Goal: Contribute content: Contribute content

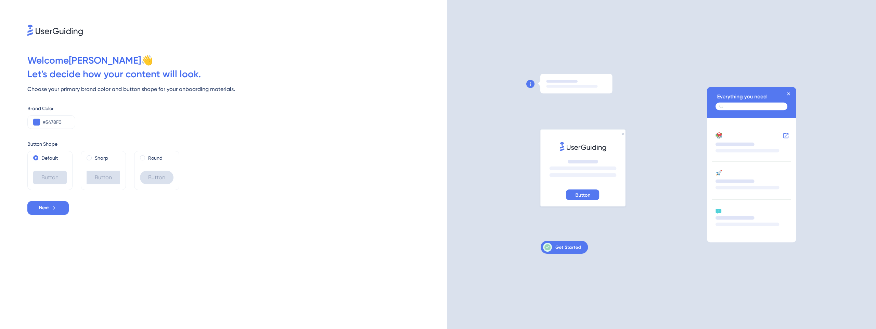
click at [250, 134] on div "Button Shape Default Button Sharp Button Round Button" at bounding box center [236, 159] width 419 height 61
click at [38, 124] on button at bounding box center [36, 122] width 7 height 7
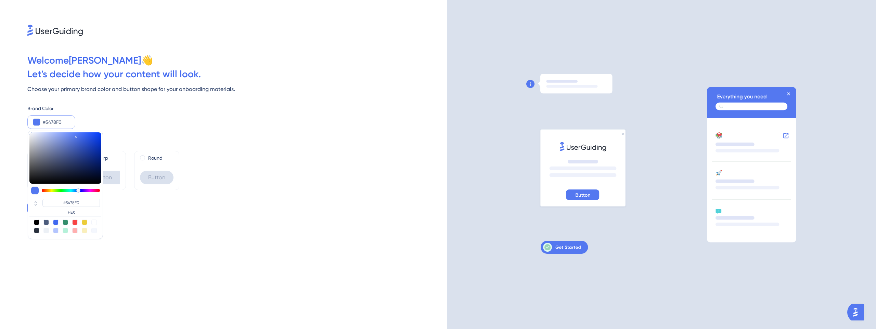
type input "#8454f0"
type input "#8454F0"
type input "#9f54f0"
type input "#9F54F0"
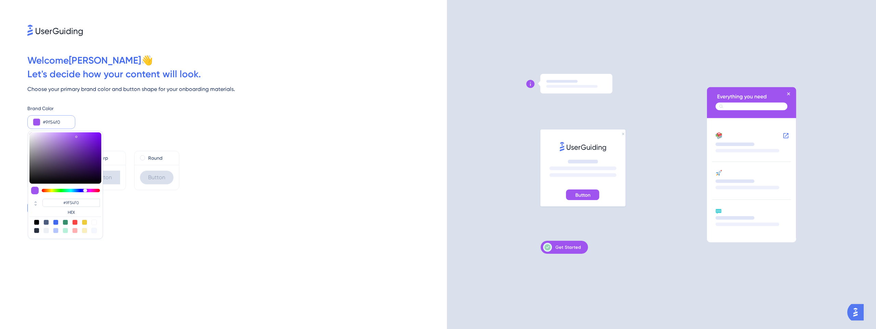
type input "#aa54f0"
type input "#AA54F0"
type input "#b554f0"
type input "#B554F0"
type input "#c054f0"
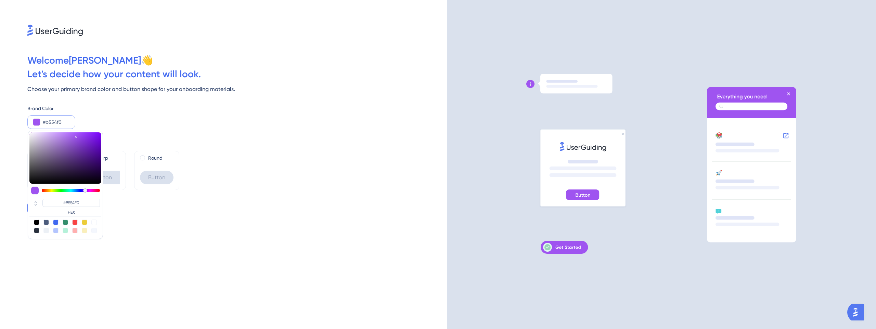
type input "#C054F0"
type input "#d154f0"
type input "#D154F0"
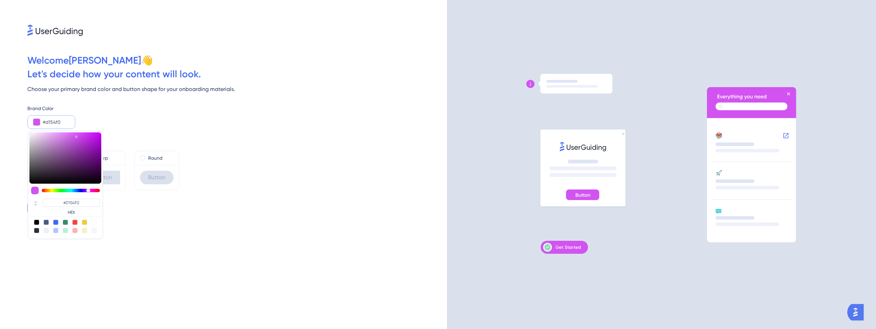
drag, startPoint x: 83, startPoint y: 189, endPoint x: 88, endPoint y: 190, distance: 4.9
click at [88, 190] on div at bounding box center [71, 190] width 58 height 3
type input "#711986"
type input "#7e1697"
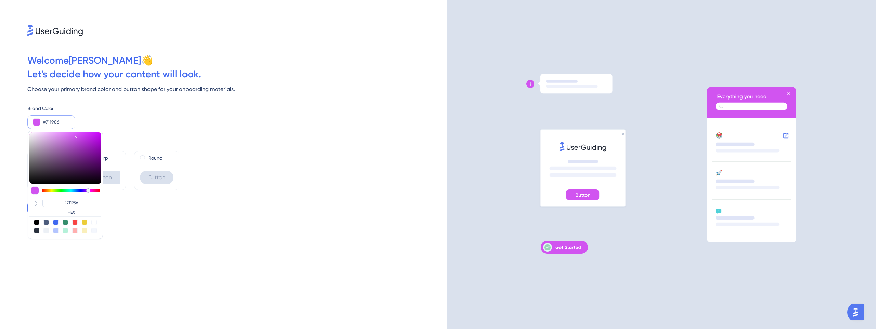
type input "#7E1697"
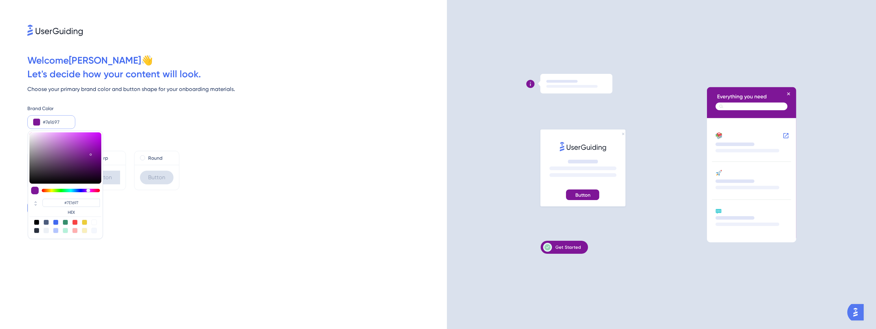
type input "#80119b"
type input "#80119B"
type input "#7f0f9b"
type input "#7F0F9B"
type input "#7d089b"
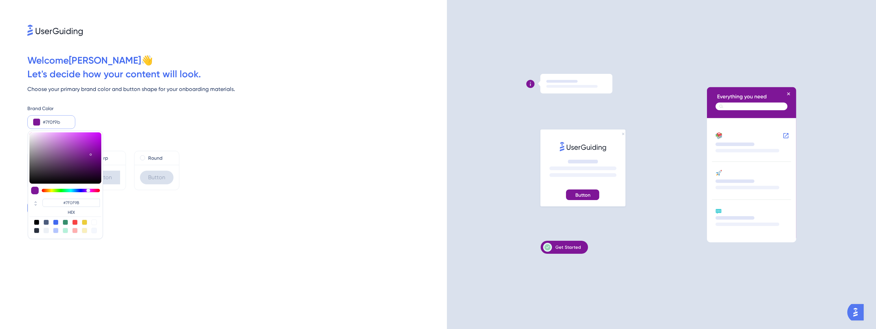
type input "#7D089B"
type input "#790497"
type input "#780496"
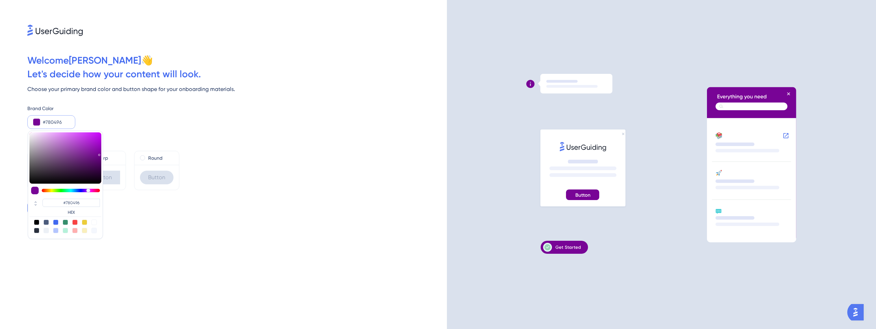
drag, startPoint x: 88, startPoint y: 157, endPoint x: 100, endPoint y: 154, distance: 12.0
click at [100, 154] on div at bounding box center [65, 157] width 72 height 51
drag, startPoint x: 213, startPoint y: 126, endPoint x: 181, endPoint y: 133, distance: 32.8
click at [212, 126] on div "Brand Color #780496 #780496 HEX" at bounding box center [236, 116] width 419 height 25
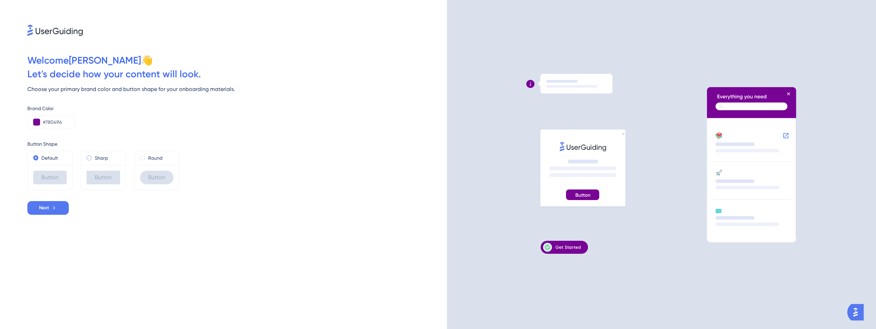
click at [108, 155] on div "Sharp" at bounding box center [104, 158] width 34 height 8
click at [154, 155] on label "Round" at bounding box center [155, 158] width 14 height 8
click at [100, 161] on label "Sharp" at bounding box center [101, 158] width 13 height 8
click at [55, 160] on label "Default" at bounding box center [49, 158] width 16 height 8
click at [137, 165] on div "Button" at bounding box center [156, 177] width 44 height 25
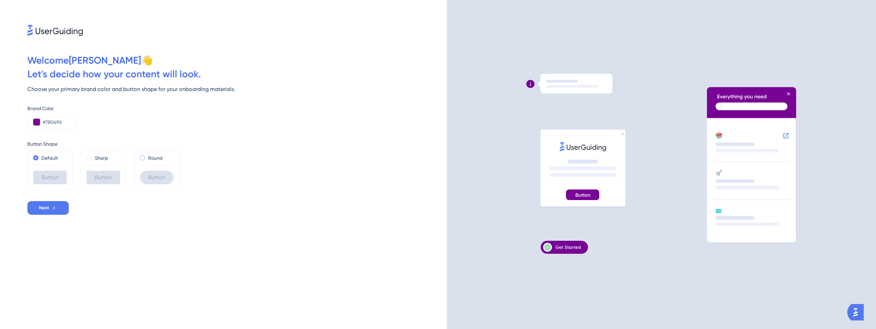
click at [153, 159] on label "Round" at bounding box center [155, 158] width 14 height 8
click at [60, 206] on button "Next" at bounding box center [47, 208] width 41 height 14
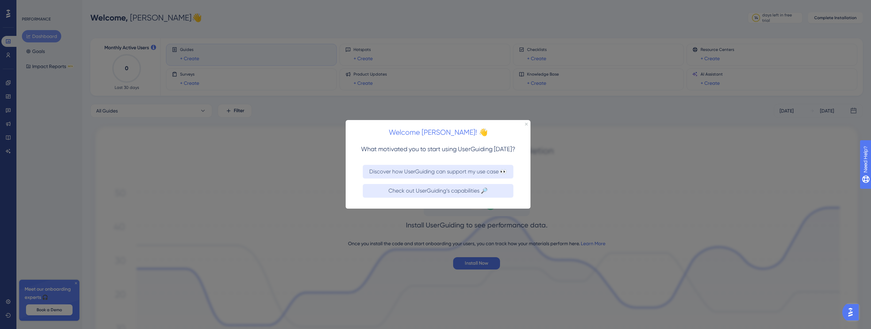
click at [525, 126] on div "Welcome [PERSON_NAME]! 👋" at bounding box center [438, 130] width 185 height 21
click at [524, 118] on div at bounding box center [435, 164] width 871 height 329
click at [525, 121] on div "Welcome [PERSON_NAME]! 👋" at bounding box center [438, 130] width 185 height 21
click at [529, 122] on div "Welcome [PERSON_NAME]! 👋" at bounding box center [438, 130] width 185 height 21
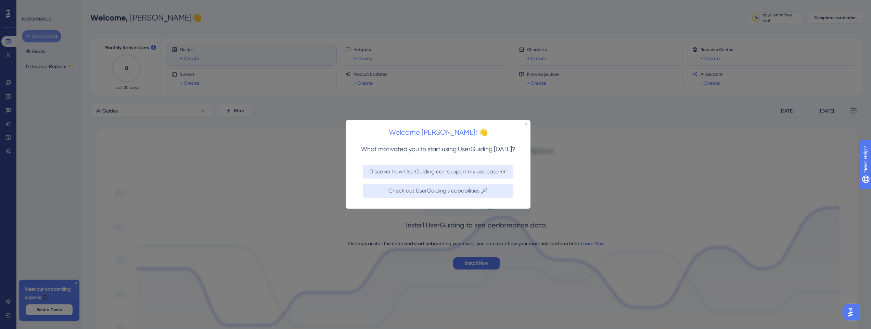
click at [529, 120] on div "Welcome [PERSON_NAME]! 👋" at bounding box center [438, 130] width 185 height 21
click at [526, 127] on div "Welcome [PERSON_NAME]! 👋" at bounding box center [438, 130] width 185 height 21
click at [526, 124] on icon "Close Preview" at bounding box center [526, 124] width 3 height 3
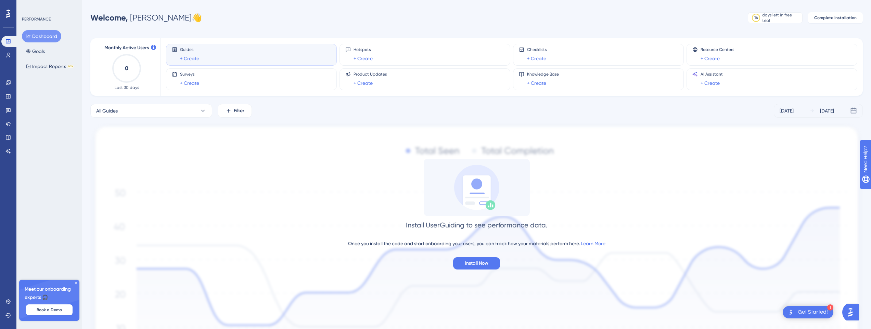
click at [77, 283] on icon at bounding box center [76, 283] width 4 height 4
click at [47, 53] on button "Goals" at bounding box center [35, 51] width 27 height 12
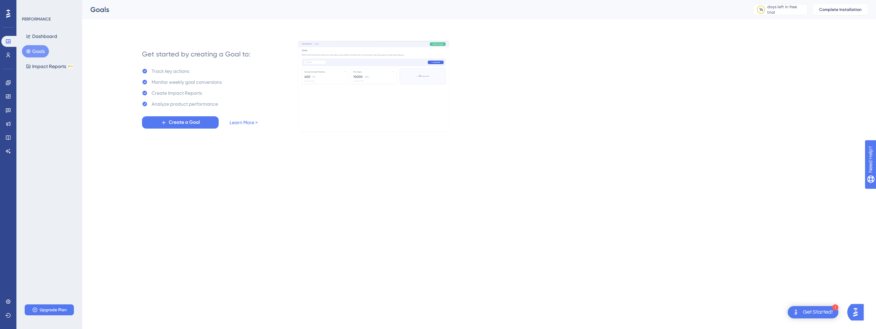
click at [59, 103] on div "PERFORMANCE Dashboard Goals Impact Reports BETA Upgrade Plan" at bounding box center [49, 164] width 66 height 329
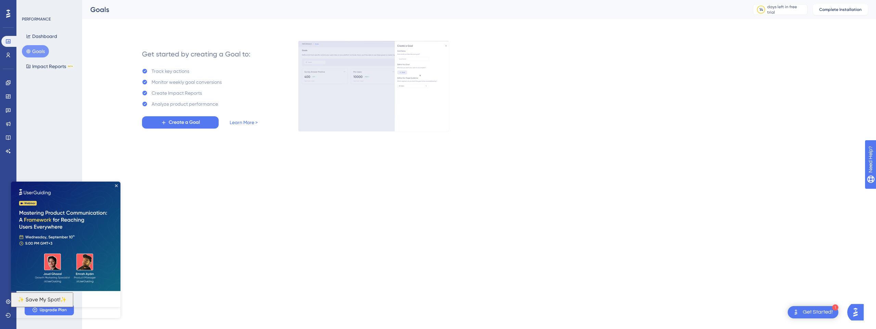
click at [117, 182] on img at bounding box center [65, 236] width 109 height 109
click at [12, 82] on link at bounding box center [8, 82] width 14 height 11
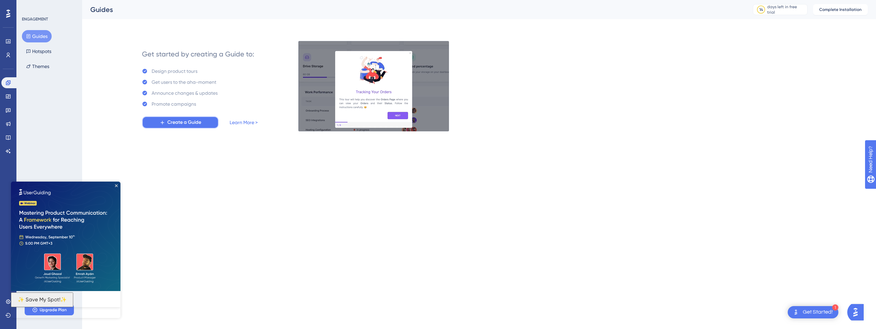
click at [207, 121] on button "Create a Guide" at bounding box center [180, 122] width 77 height 12
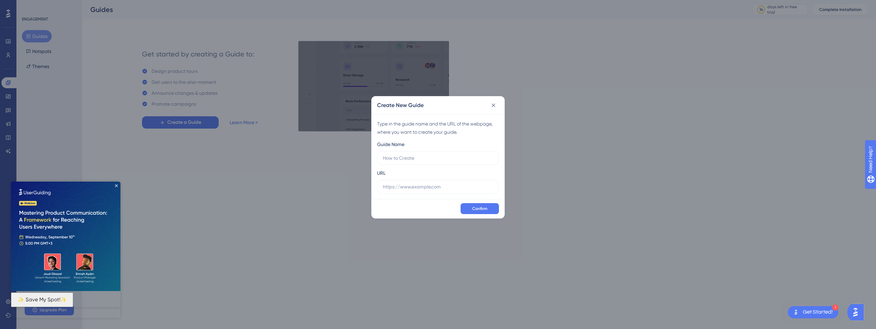
drag, startPoint x: 241, startPoint y: 156, endPoint x: 211, endPoint y: 153, distance: 29.5
click at [240, 156] on div "Create New Guide Type in the guide name and the URL of the webpage, where you w…" at bounding box center [438, 164] width 876 height 329
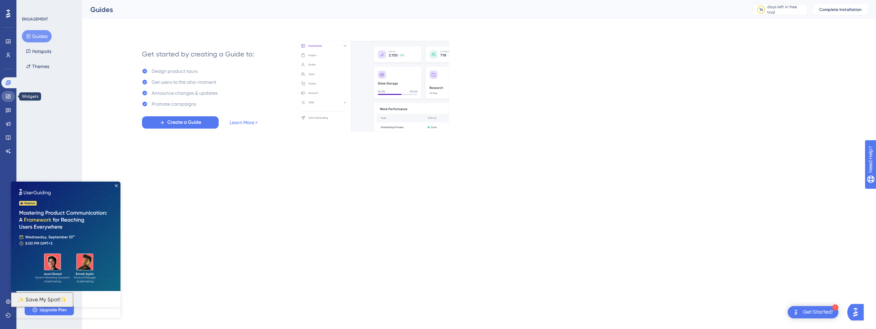
click at [11, 99] on link at bounding box center [8, 96] width 14 height 11
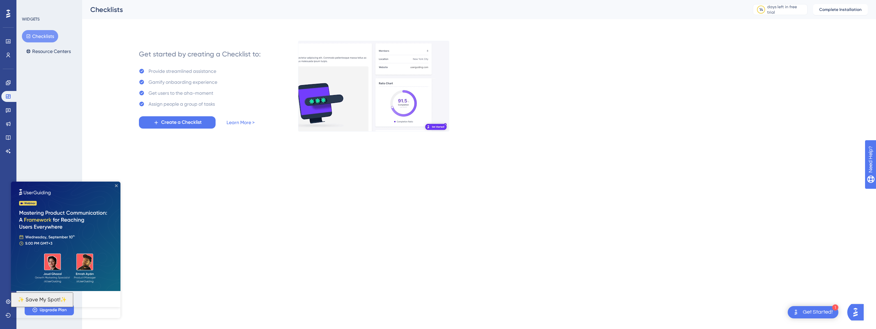
click at [117, 185] on icon "Close Preview" at bounding box center [116, 185] width 3 height 3
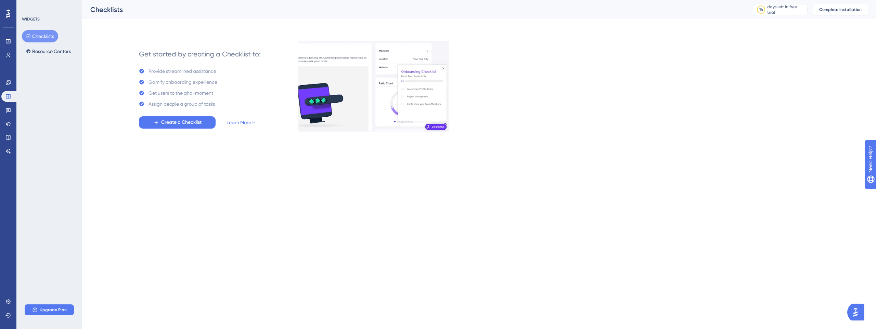
click at [309, 0] on html "Performance Users Engagement Widgets Feedback Product Updates Knowledge Base AI…" at bounding box center [438, 0] width 876 height 0
click at [45, 55] on button "Resource Centers" at bounding box center [48, 51] width 53 height 12
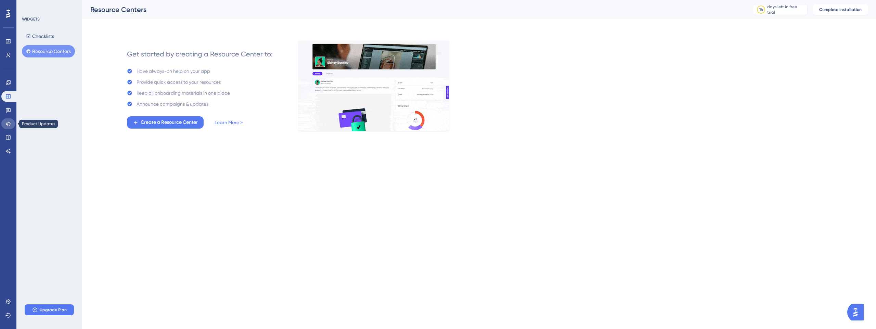
click at [6, 128] on link at bounding box center [8, 123] width 14 height 11
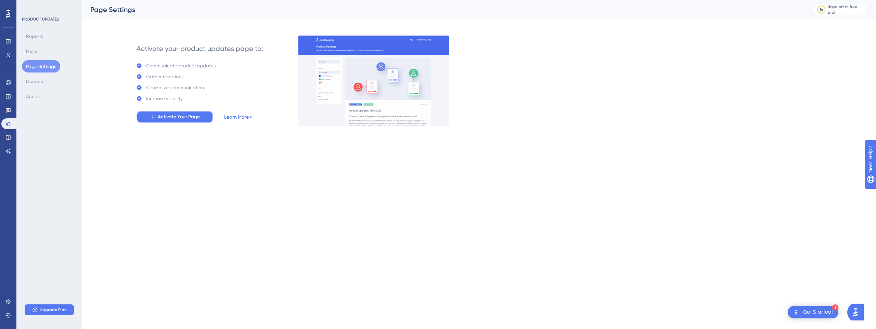
click at [201, 122] on button "Activate Your Page" at bounding box center [175, 117] width 77 height 12
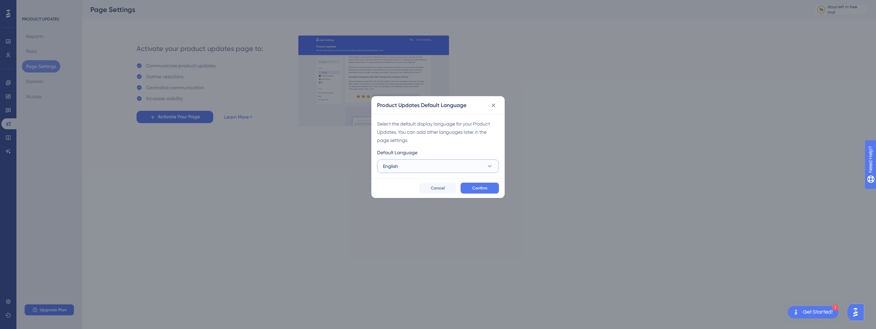
click at [414, 170] on button "English" at bounding box center [438, 166] width 122 height 14
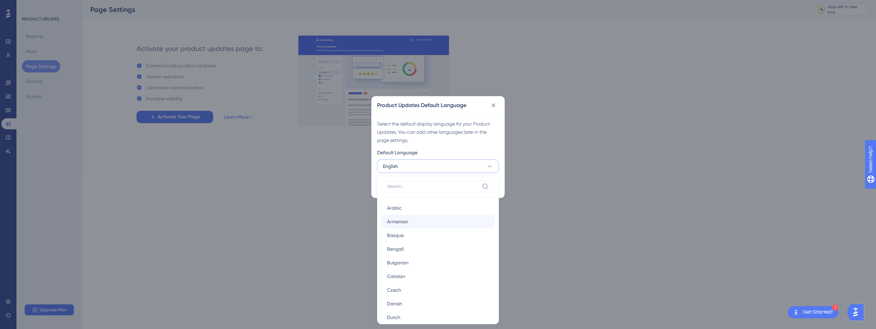
type input "b"
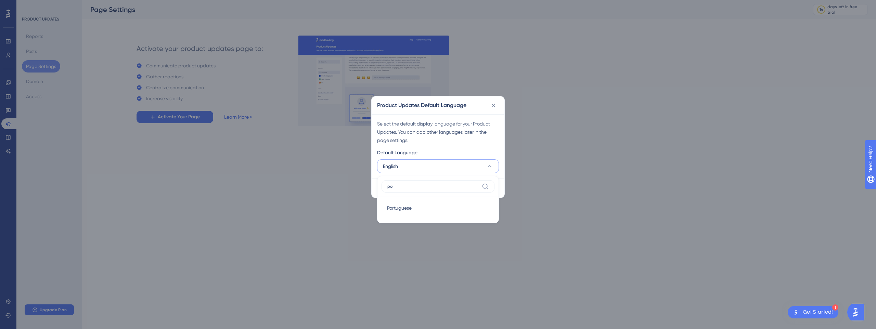
type input "port"
click at [473, 209] on div "Portuguese Portuguese" at bounding box center [438, 208] width 102 height 14
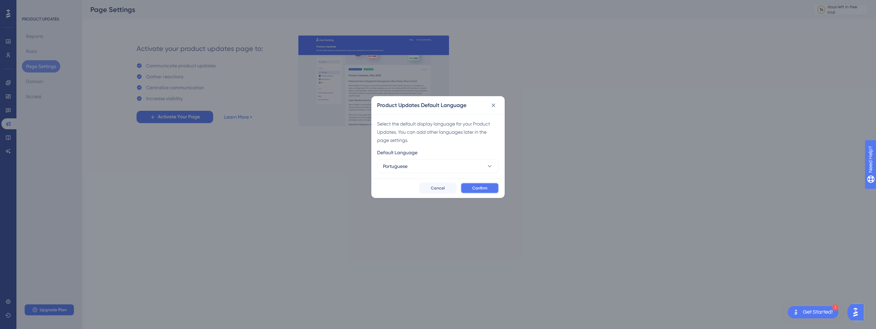
click at [476, 192] on button "Confirm" at bounding box center [479, 188] width 38 height 11
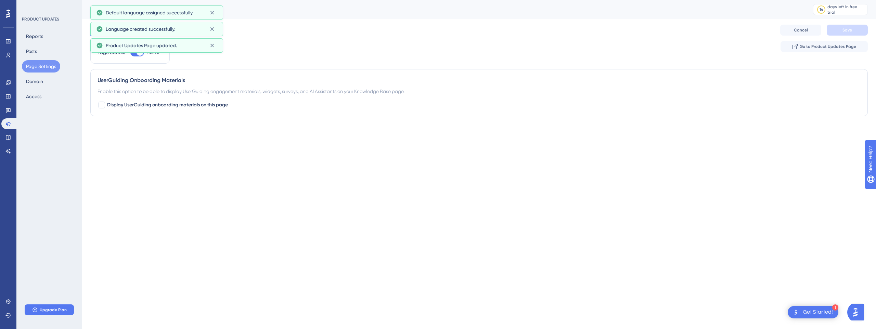
click at [222, 0] on html "1 Get Started! Performance Users Engagement Widgets Feedback Product Updates Kn…" at bounding box center [438, 0] width 876 height 0
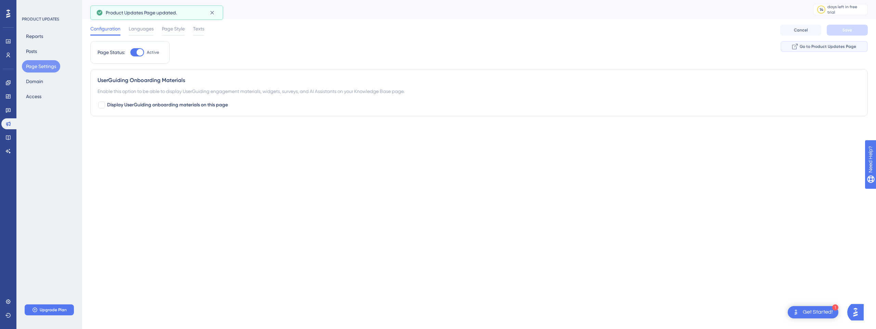
click at [825, 44] on span "Go to Product Updates Page" at bounding box center [828, 46] width 56 height 5
click at [243, 137] on div "Performance Users Engagement Widgets Feedback Product Updates Knowledge Base AI…" at bounding box center [438, 72] width 876 height 144
click at [139, 105] on span "Display UserGuiding onboarding materials on this page" at bounding box center [167, 105] width 121 height 8
checkbox input "true"
click at [155, 148] on button "Default" at bounding box center [135, 148] width 75 height 14
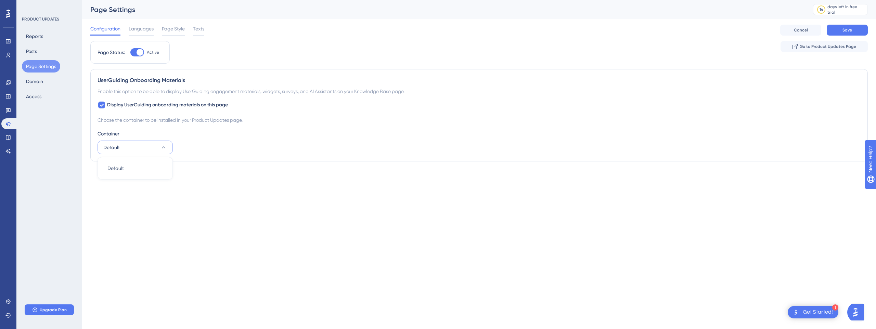
click at [256, 148] on div "Container Default Default Default" at bounding box center [479, 142] width 763 height 25
click at [8, 308] on div "Settings Logout" at bounding box center [8, 308] width 14 height 25
click at [8, 303] on icon at bounding box center [7, 301] width 5 height 5
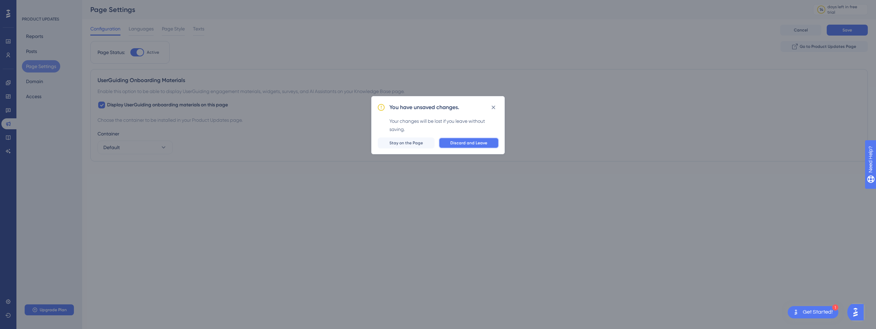
click at [446, 143] on button "Discard and Leave" at bounding box center [469, 143] width 60 height 11
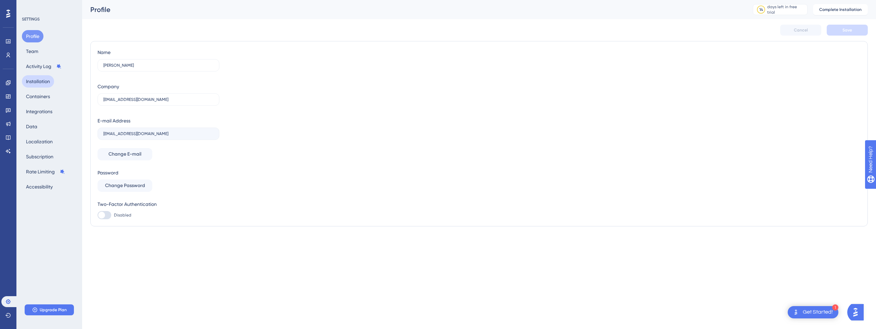
click at [49, 82] on button "Installation" at bounding box center [38, 81] width 32 height 12
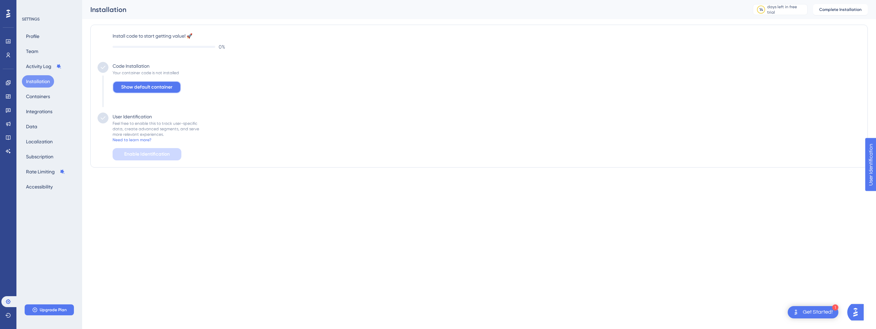
click at [130, 86] on span "Show default container" at bounding box center [146, 87] width 51 height 8
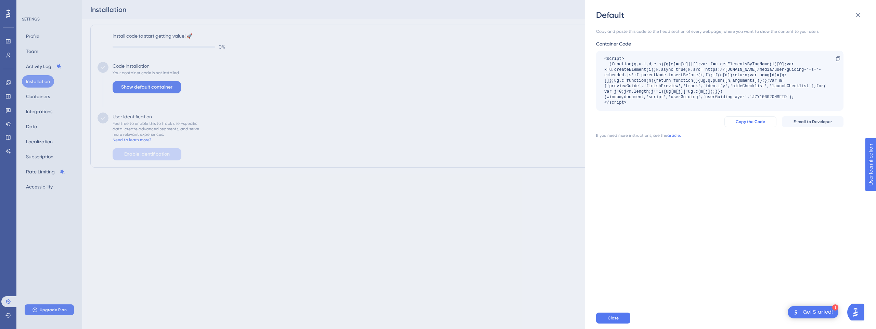
click at [747, 123] on span "Copy the Code" at bounding box center [750, 121] width 29 height 5
click at [346, 151] on div "Default Copy and paste this code to the head section of every webpage, where yo…" at bounding box center [438, 164] width 876 height 329
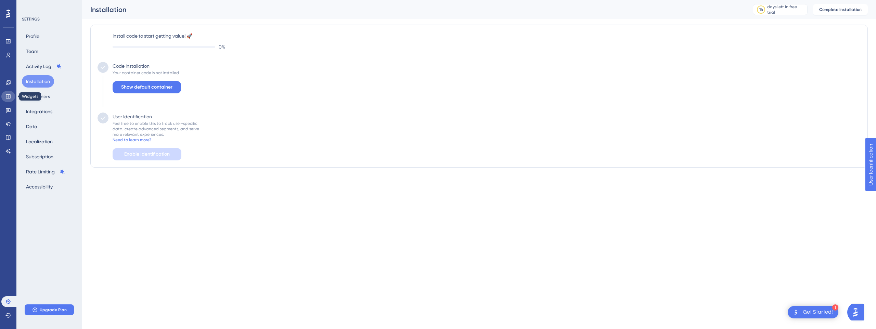
click at [10, 93] on link at bounding box center [8, 96] width 14 height 11
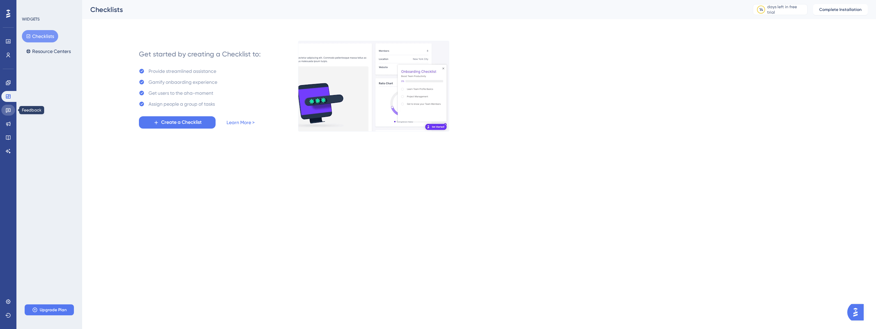
click at [10, 114] on link at bounding box center [8, 110] width 14 height 11
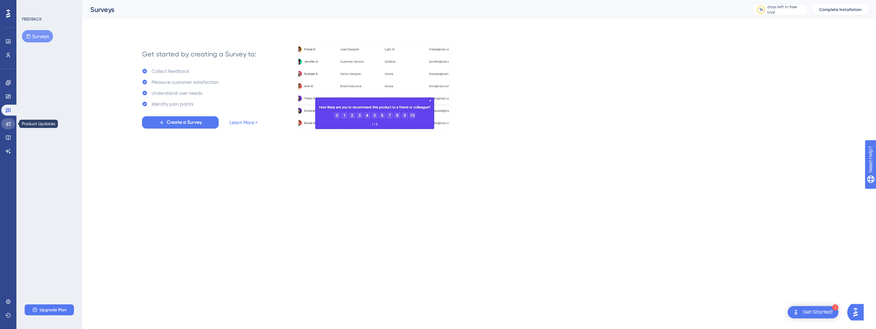
click at [10, 122] on icon at bounding box center [8, 124] width 4 height 4
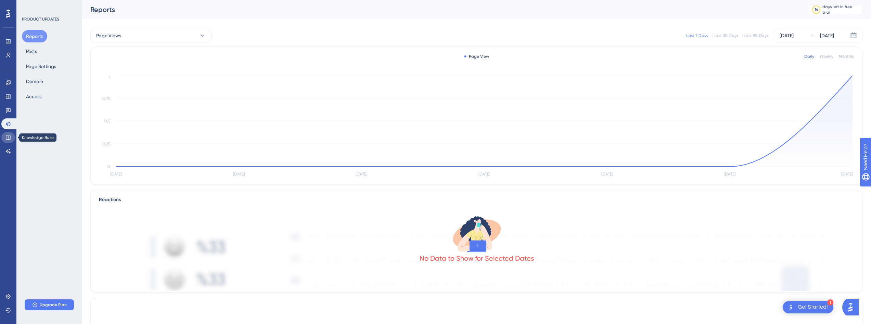
click at [6, 140] on icon at bounding box center [7, 137] width 5 height 5
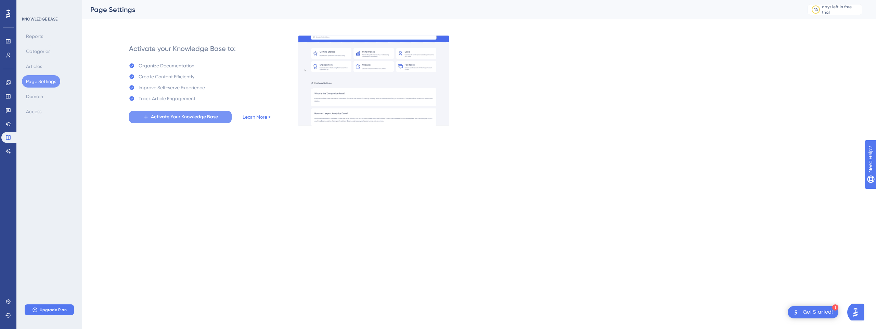
click at [158, 118] on span "Activate Your Knowledge Base" at bounding box center [184, 117] width 67 height 8
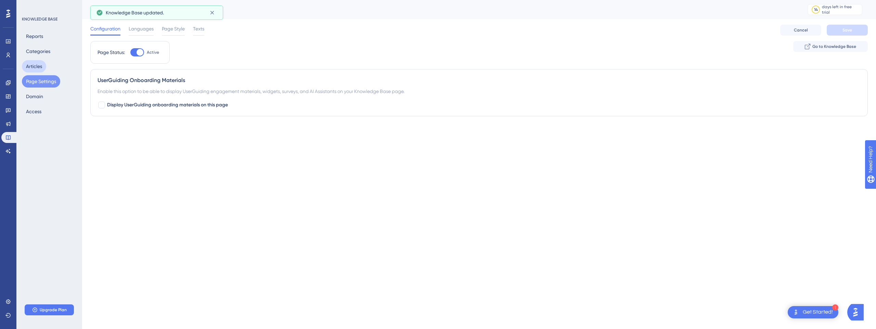
click at [36, 62] on button "Articles" at bounding box center [34, 66] width 24 height 12
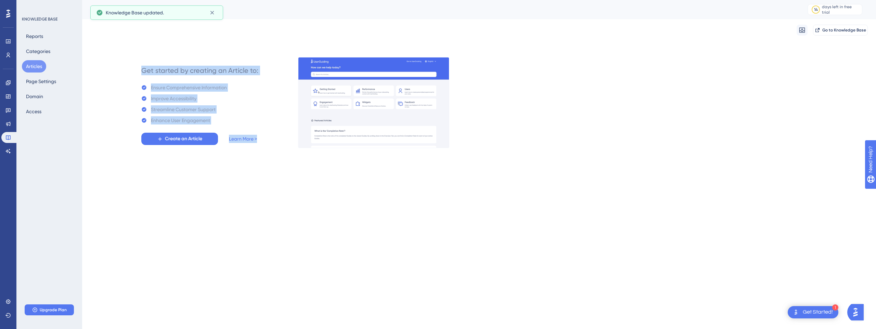
drag, startPoint x: 130, startPoint y: 66, endPoint x: 268, endPoint y: 177, distance: 177.9
click at [260, 168] on div "Performance Users Engagement Widgets Feedback Product Updates Knowledge Base AI…" at bounding box center [438, 85] width 876 height 170
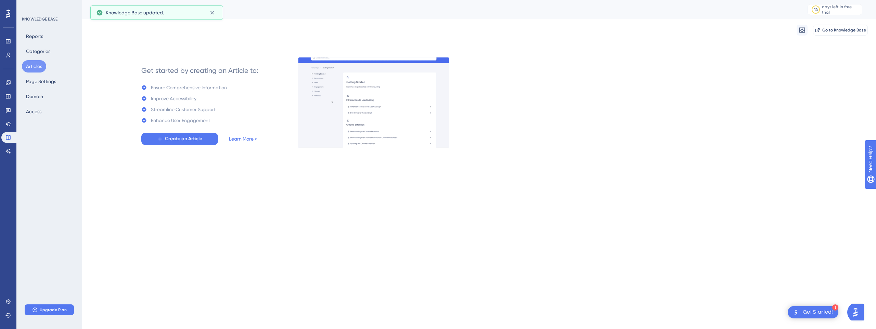
click at [268, 0] on html "1 Get Started! Performance Users Engagement Widgets Feedback Product Updates Kn…" at bounding box center [438, 0] width 876 height 0
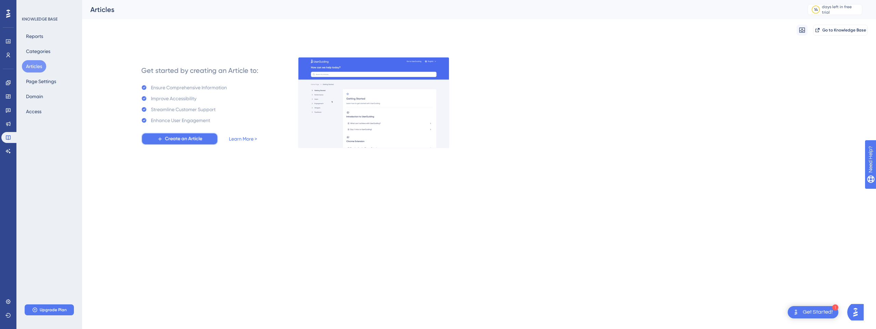
click at [197, 144] on button "Create an Article" at bounding box center [179, 139] width 77 height 12
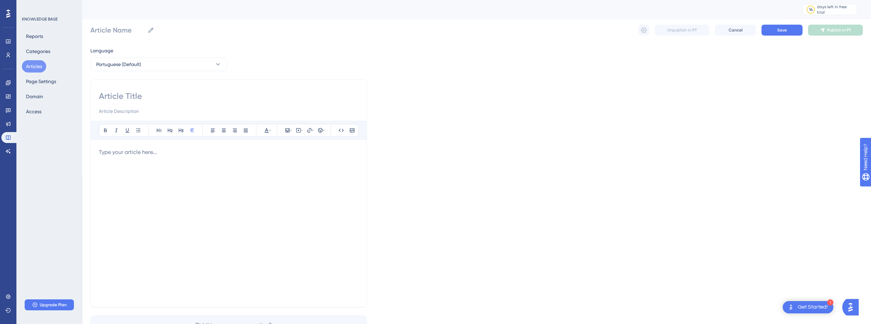
click at [215, 174] on div at bounding box center [228, 223] width 259 height 151
click at [145, 90] on div "Bold Italic Underline Bullet Point Heading 1 Heading 2 Heading 3 Normal Align L…" at bounding box center [228, 193] width 276 height 228
click at [138, 92] on input at bounding box center [228, 96] width 259 height 11
type input "Teste"
click at [157, 191] on div at bounding box center [228, 223] width 259 height 151
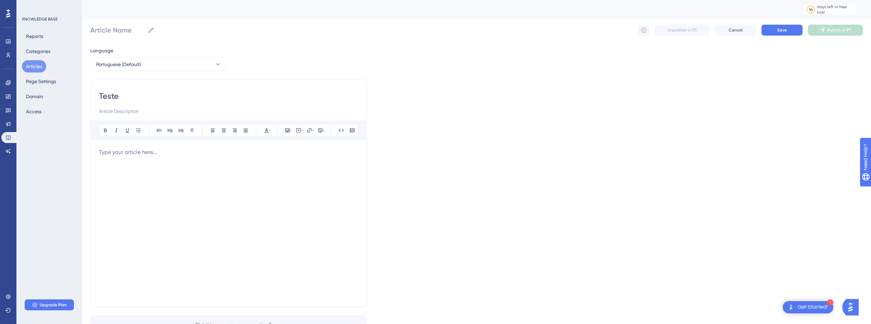
type input "Teste"
click at [800, 25] on button "Save" at bounding box center [781, 30] width 41 height 11
click at [39, 85] on button "Page Settings" at bounding box center [41, 81] width 38 height 12
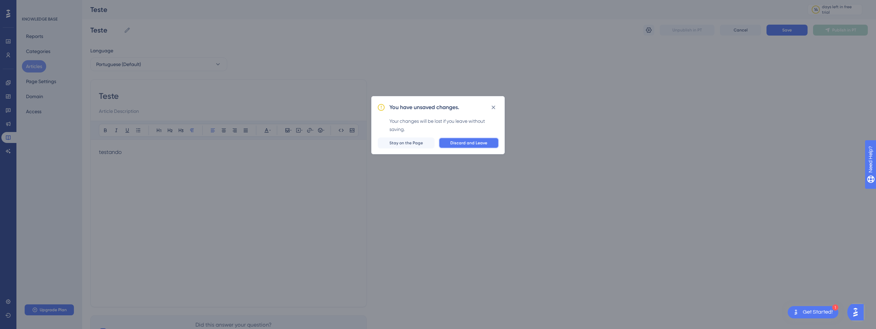
click at [460, 139] on button "Discard and Leave" at bounding box center [469, 143] width 60 height 11
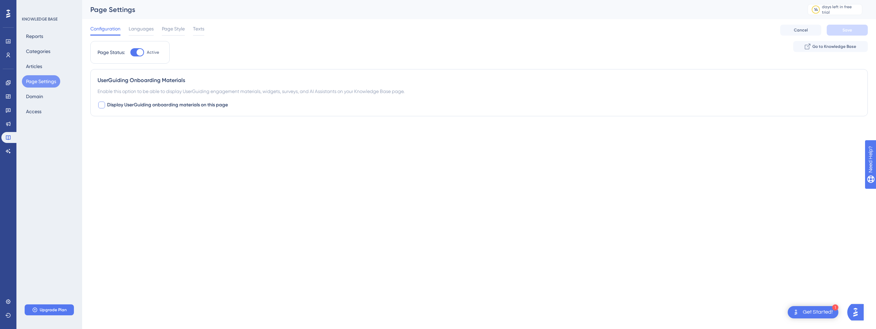
click at [121, 105] on span "Display UserGuiding onboarding materials on this page" at bounding box center [167, 105] width 121 height 8
checkbox input "true"
click at [179, 35] on div at bounding box center [173, 35] width 23 height 1
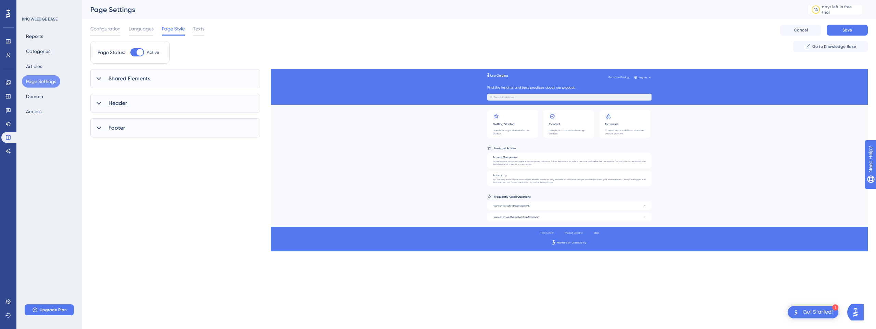
click at [139, 77] on span "Shared Elements" at bounding box center [129, 79] width 42 height 8
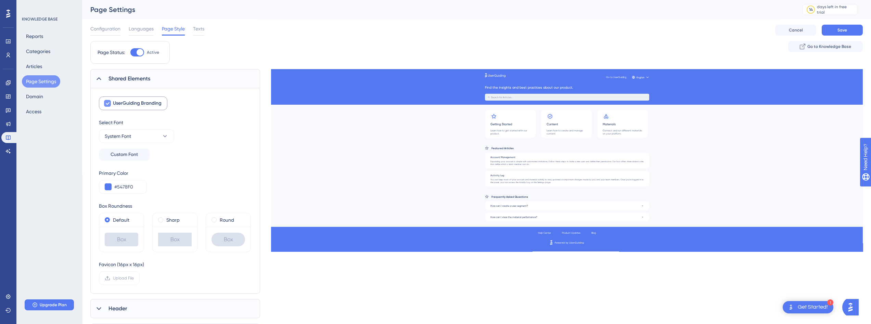
click at [146, 104] on span "UserGuiding Branding" at bounding box center [137, 103] width 49 height 8
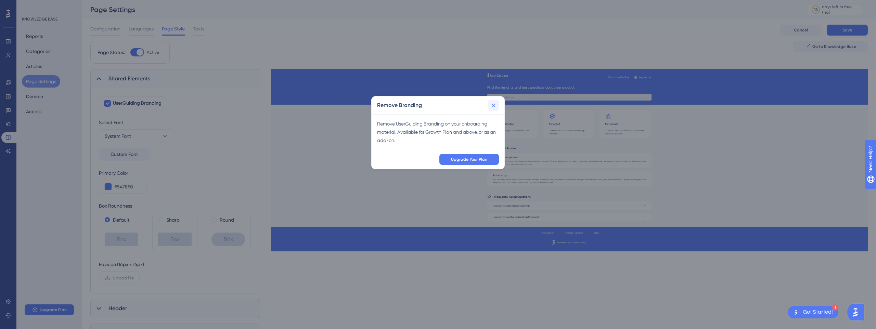
click at [495, 104] on icon at bounding box center [493, 105] width 7 height 7
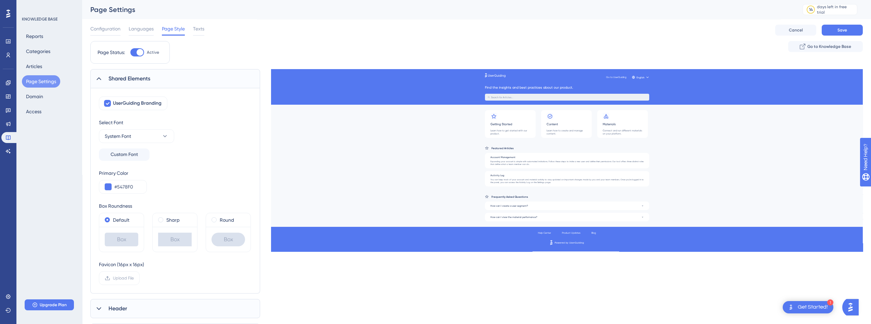
click at [226, 116] on div "UserGuiding Branding Select Font System Font Custom Font Primary Color #5478F0 …" at bounding box center [175, 190] width 153 height 189
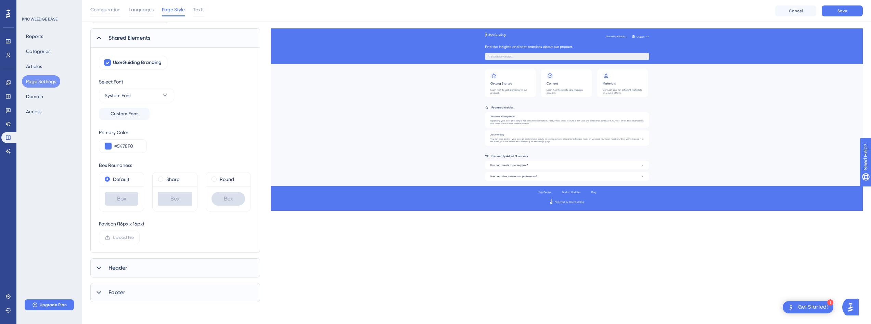
click at [123, 272] on span "Header" at bounding box center [117, 268] width 18 height 8
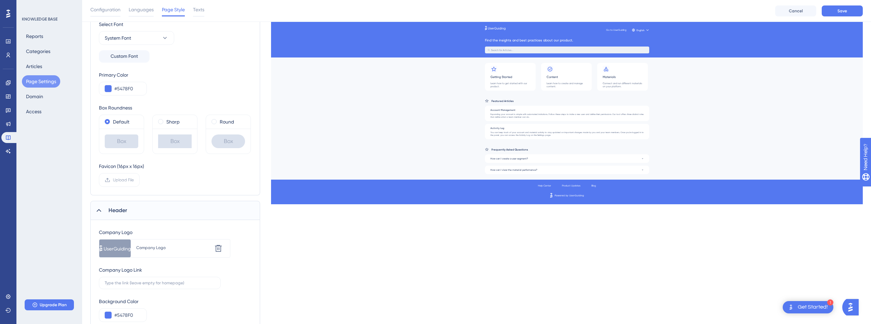
scroll to position [166, 0]
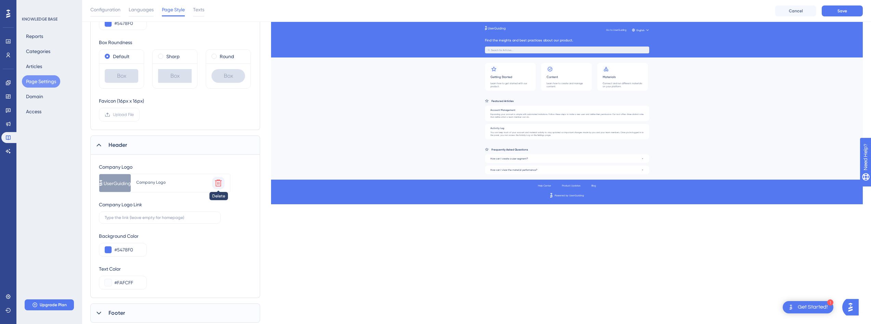
click at [221, 182] on icon at bounding box center [218, 183] width 7 height 7
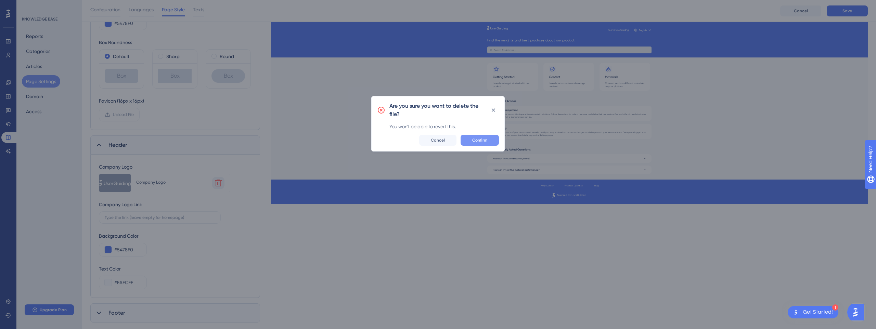
click at [483, 140] on span "Confirm" at bounding box center [479, 140] width 15 height 5
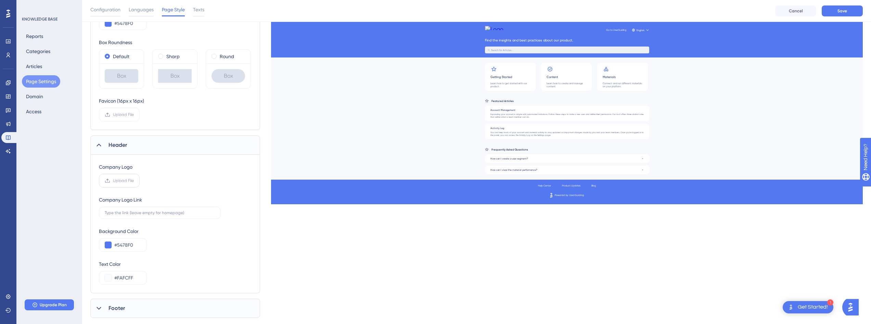
click at [131, 180] on span "Upload File" at bounding box center [123, 180] width 21 height 5
click at [134, 181] on input "Upload File" at bounding box center [134, 181] width 0 height 0
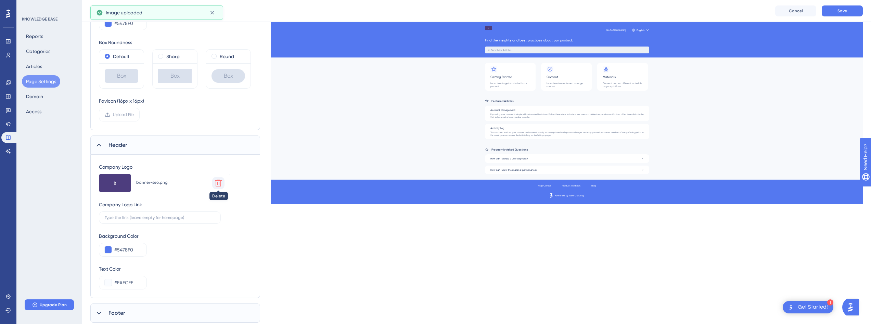
click at [221, 185] on icon at bounding box center [218, 183] width 8 height 8
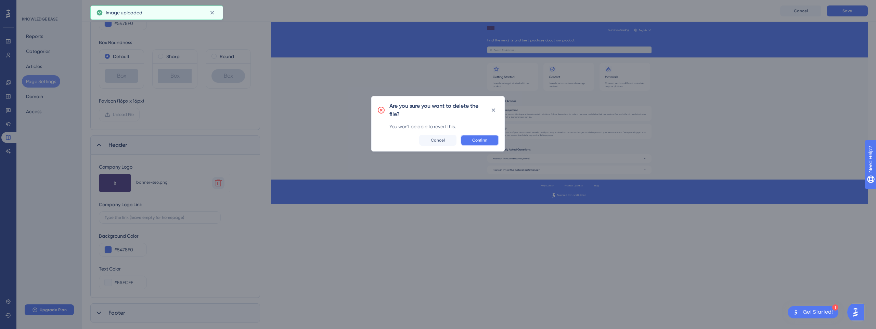
click at [482, 137] on button "Confirm" at bounding box center [479, 140] width 38 height 11
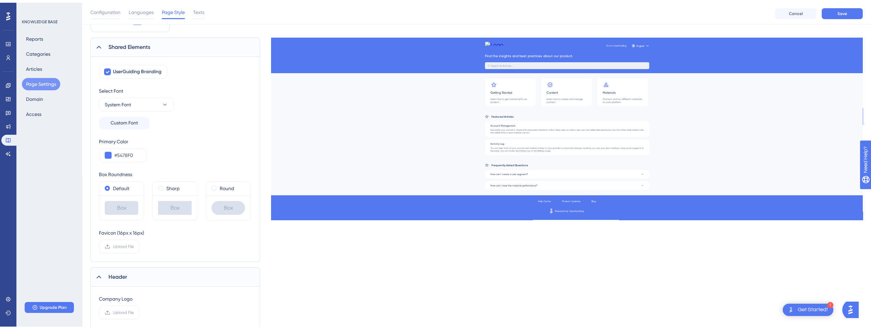
scroll to position [0, 0]
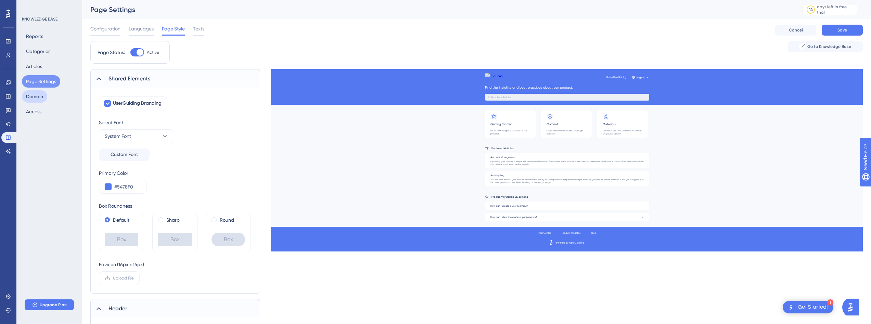
click at [42, 96] on button "Domain" at bounding box center [34, 96] width 25 height 12
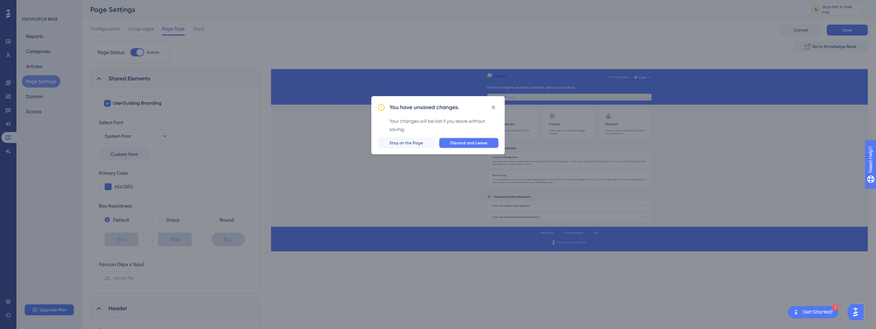
click at [461, 139] on button "Discard and Leave" at bounding box center [469, 143] width 60 height 11
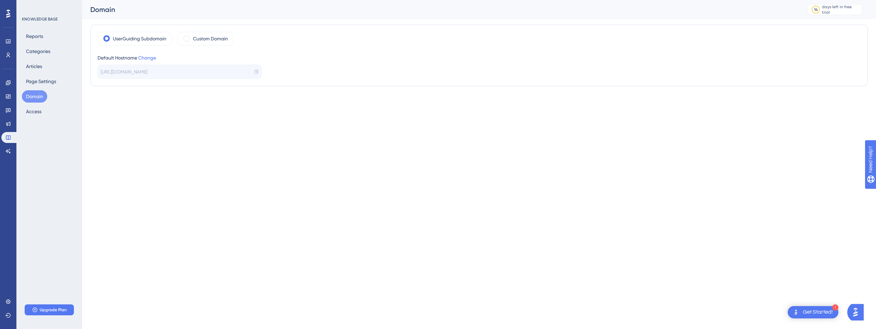
click at [282, 0] on html "1 Get Started! Performance Users Engagement Widgets Feedback Product Updates Kn…" at bounding box center [438, 0] width 876 height 0
click at [55, 275] on div "KNOWLEDGE BASE Reports Categories Articles Page Settings Domain Access Upgrade …" at bounding box center [49, 164] width 66 height 329
click at [7, 84] on icon at bounding box center [7, 82] width 5 height 5
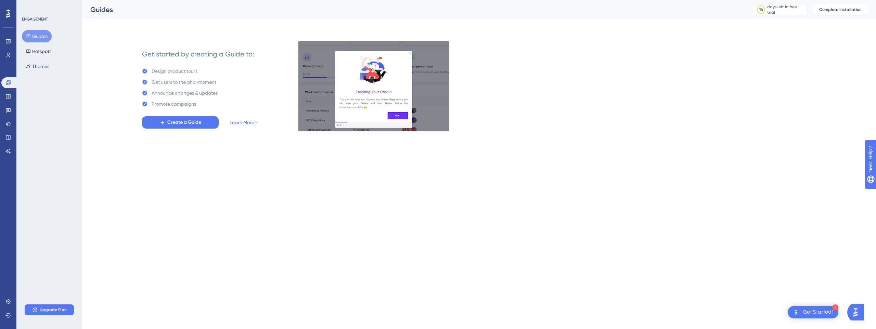
click at [69, 110] on div "ENGAGEMENT Guides Hotspots Themes Upgrade Plan" at bounding box center [49, 164] width 66 height 329
drag, startPoint x: 64, startPoint y: 107, endPoint x: 34, endPoint y: -27, distance: 137.3
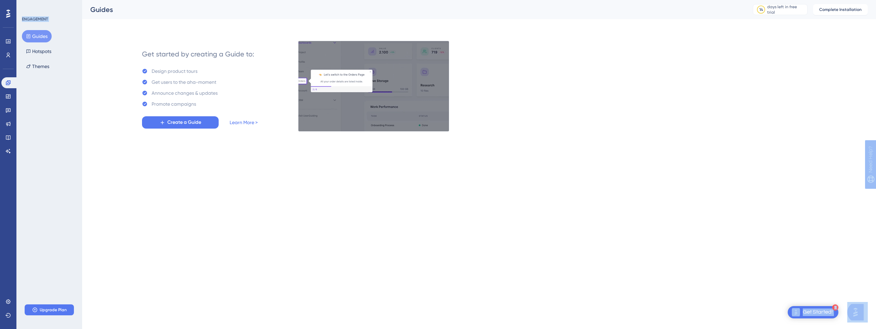
click at [34, 0] on html "1 Get Started! Performance Users Engagement Widgets Feedback Product Updates Kn…" at bounding box center [438, 0] width 876 height 0
click at [102, 9] on div "Guides" at bounding box center [412, 10] width 645 height 10
drag, startPoint x: 93, startPoint y: 8, endPoint x: 224, endPoint y: 188, distance: 222.5
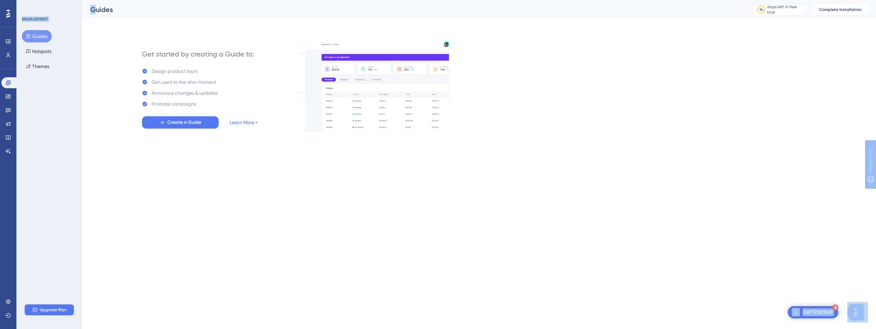
click at [224, 0] on html "1 Get Started! Performance Users Engagement Widgets Feedback Product Updates Kn…" at bounding box center [438, 0] width 876 height 0
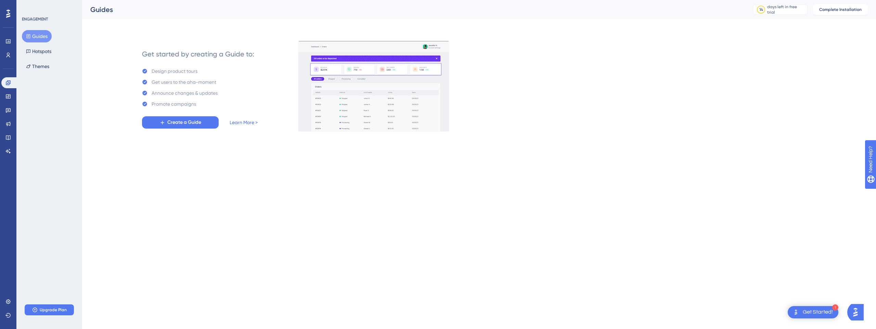
click at [224, 0] on html "1 Get Started! Performance Users Engagement Widgets Feedback Product Updates Kn…" at bounding box center [438, 0] width 876 height 0
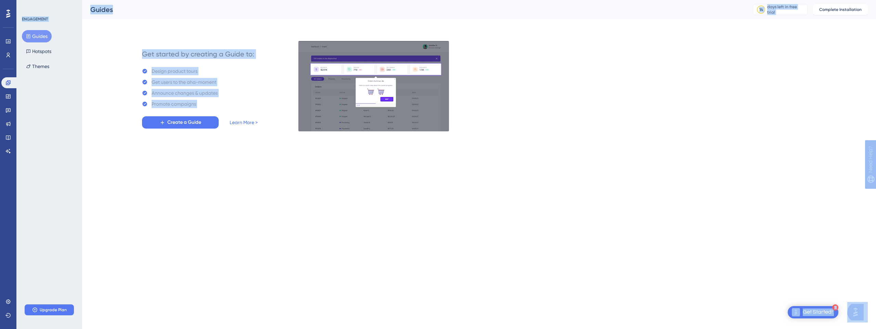
drag, startPoint x: 285, startPoint y: 172, endPoint x: 216, endPoint y: 150, distance: 72.7
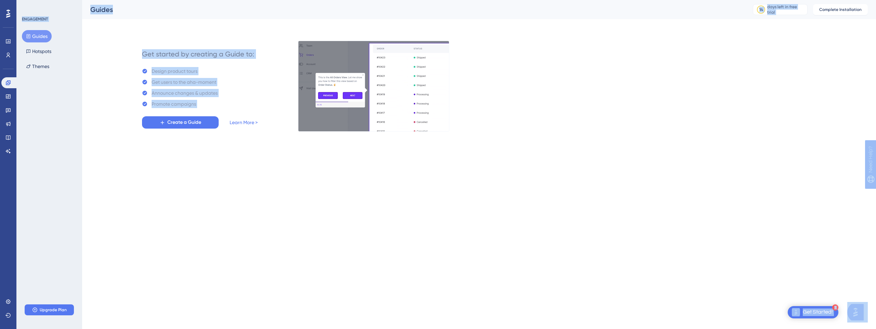
click at [216, 0] on html "1 Get Started! Performance Users Engagement Widgets Feedback Product Updates Kn…" at bounding box center [438, 0] width 876 height 0
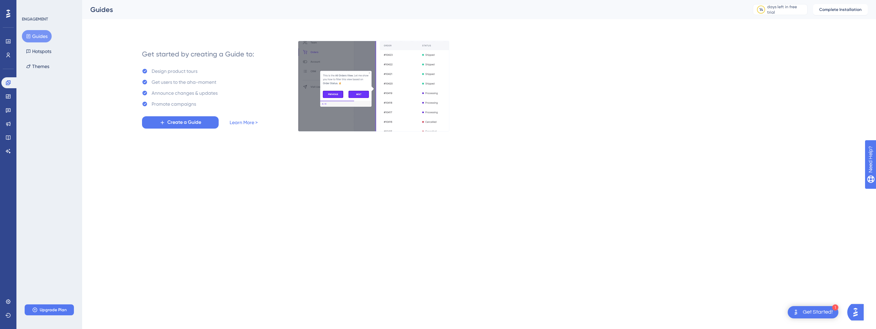
click at [209, 0] on html "1 Get Started! Performance Users Engagement Widgets Feedback Product Updates Kn…" at bounding box center [438, 0] width 876 height 0
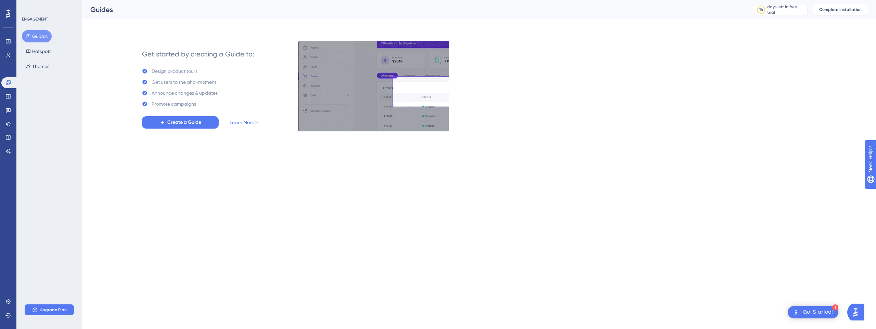
click at [209, 0] on html "1 Get Started! Performance Users Engagement Widgets Feedback Product Updates Kn…" at bounding box center [438, 0] width 876 height 0
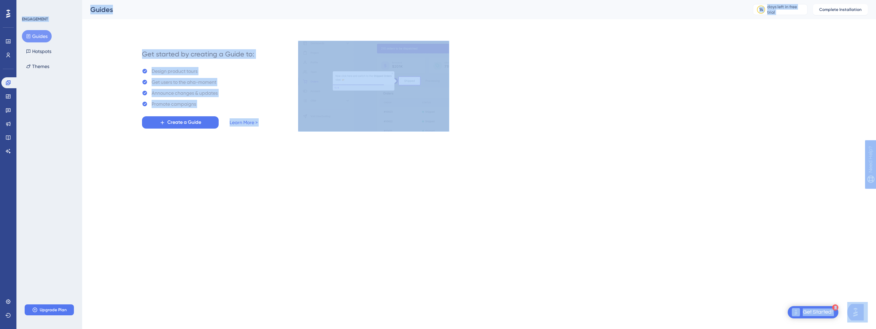
click at [209, 0] on html "1 Get Started! Performance Users Engagement Widgets Feedback Product Updates Kn…" at bounding box center [438, 0] width 876 height 0
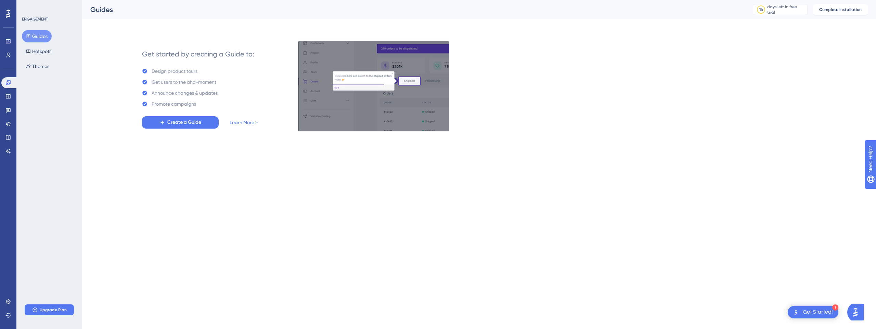
click at [209, 0] on html "1 Get Started! Performance Users Engagement Widgets Feedback Product Updates Kn…" at bounding box center [438, 0] width 876 height 0
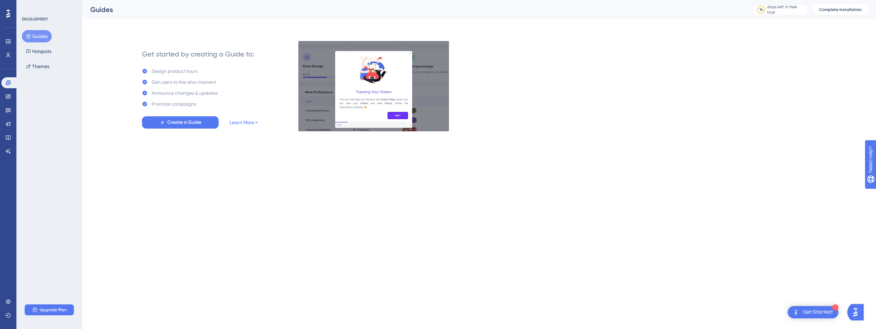
click at [32, 100] on div "ENGAGEMENT Guides Hotspots Themes Upgrade Plan" at bounding box center [49, 164] width 66 height 329
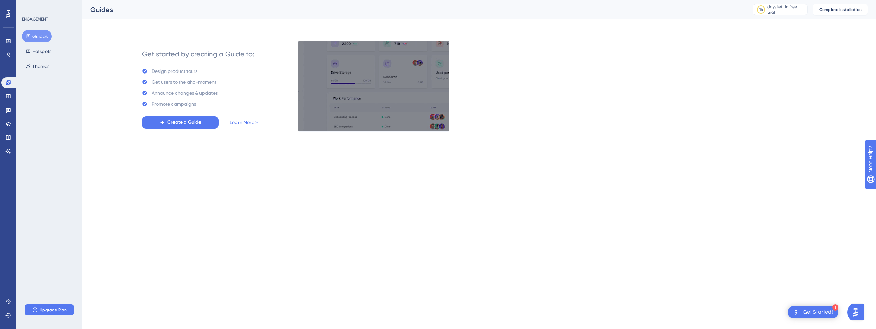
click at [26, 23] on div "ENGAGEMENT Guides Hotspots Themes" at bounding box center [49, 44] width 55 height 56
click at [27, 23] on div "ENGAGEMENT Guides Hotspots Themes" at bounding box center [49, 44] width 55 height 56
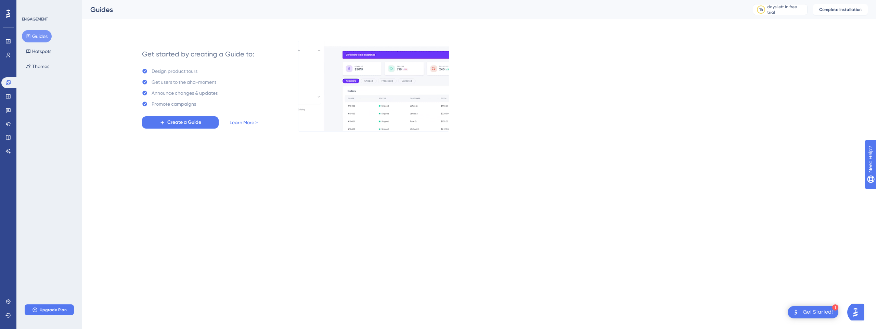
click at [27, 23] on div "ENGAGEMENT Guides Hotspots Themes" at bounding box center [49, 44] width 55 height 56
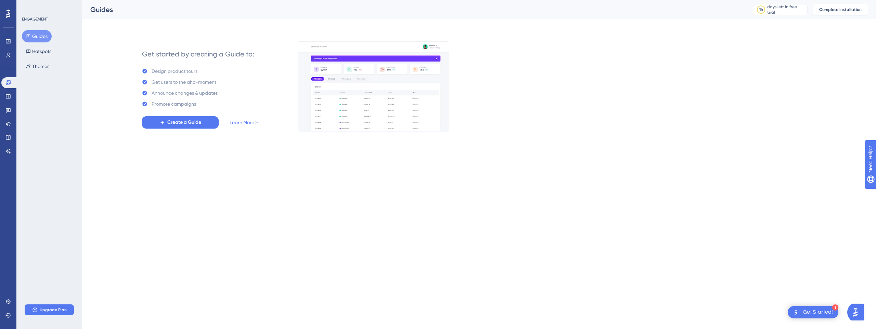
click at [27, 23] on div "ENGAGEMENT Guides Hotspots Themes" at bounding box center [49, 44] width 55 height 56
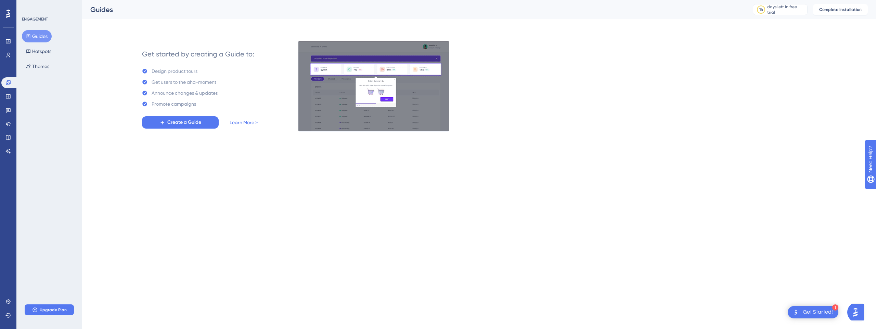
click at [27, 23] on div "ENGAGEMENT Guides Hotspots Themes" at bounding box center [49, 44] width 55 height 56
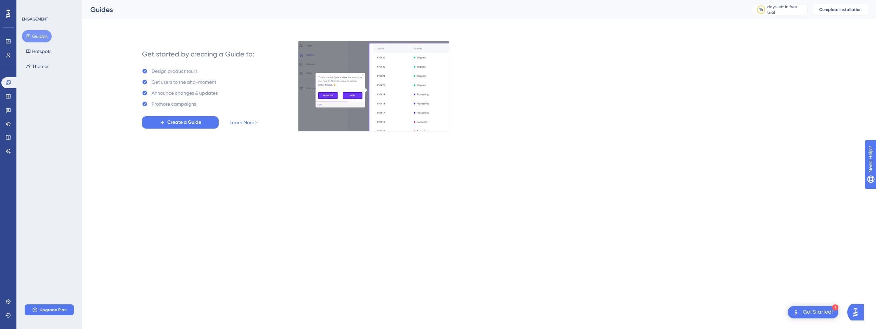
click at [24, 14] on div "ENGAGEMENT Guides Hotspots Themes Upgrade Plan" at bounding box center [49, 164] width 66 height 329
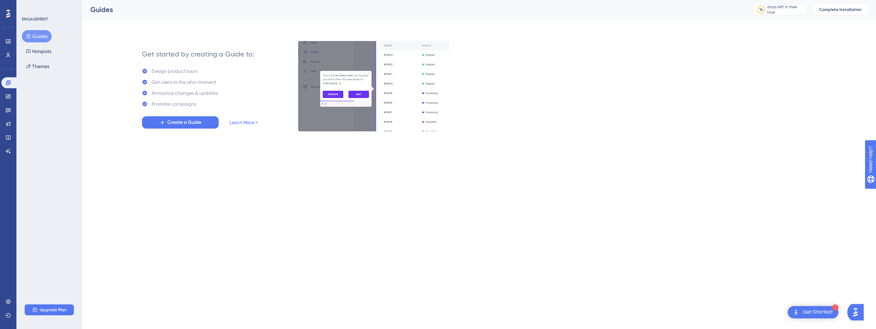
click at [24, 14] on div "ENGAGEMENT Guides Hotspots Themes Upgrade Plan" at bounding box center [49, 164] width 66 height 329
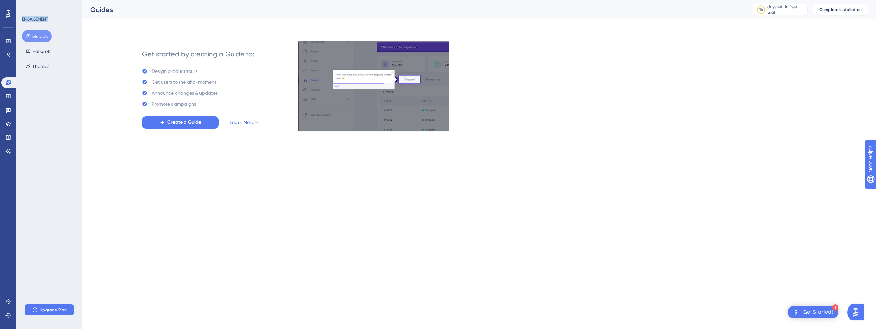
click at [25, 14] on div "ENGAGEMENT Guides Hotspots Themes Upgrade Plan" at bounding box center [49, 164] width 66 height 329
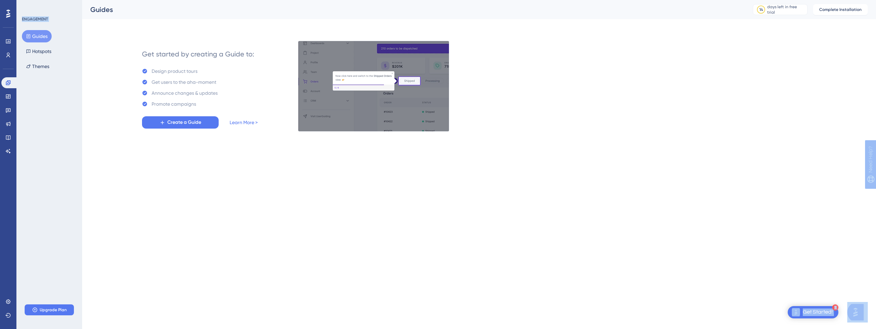
drag, startPoint x: 83, startPoint y: 11, endPoint x: 203, endPoint y: 227, distance: 247.3
click at [168, 0] on html "1 Get Started! Performance Users Engagement Widgets Feedback Product Updates Kn…" at bounding box center [438, 0] width 876 height 0
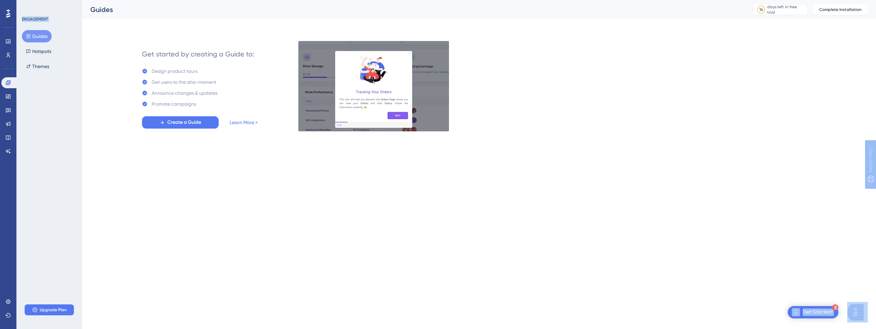
click at [203, 0] on html "1 Get Started! Performance Users Engagement Widgets Feedback Product Updates Kn…" at bounding box center [438, 0] width 876 height 0
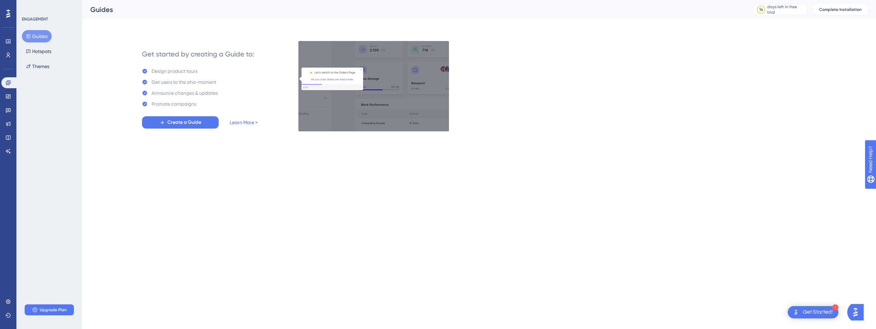
drag, startPoint x: 266, startPoint y: 212, endPoint x: 197, endPoint y: 191, distance: 72.3
click at [197, 0] on html "1 Get Started! Performance Users Engagement Widgets Feedback Product Updates Kn…" at bounding box center [438, 0] width 876 height 0
drag, startPoint x: 200, startPoint y: 175, endPoint x: 195, endPoint y: 178, distance: 5.4
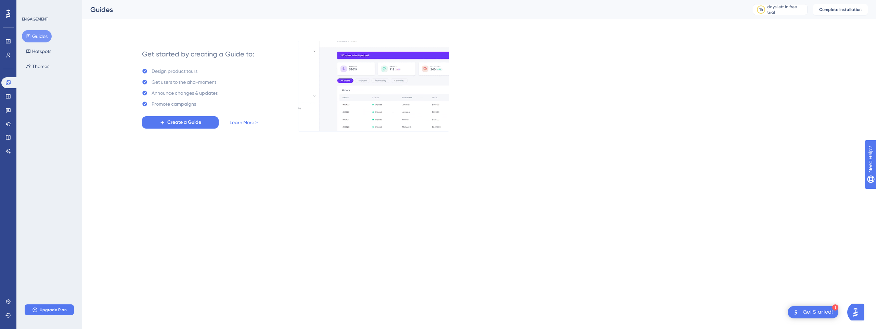
click at [199, 0] on html "1 Get Started! Performance Users Engagement Widgets Feedback Product Updates Kn…" at bounding box center [438, 0] width 876 height 0
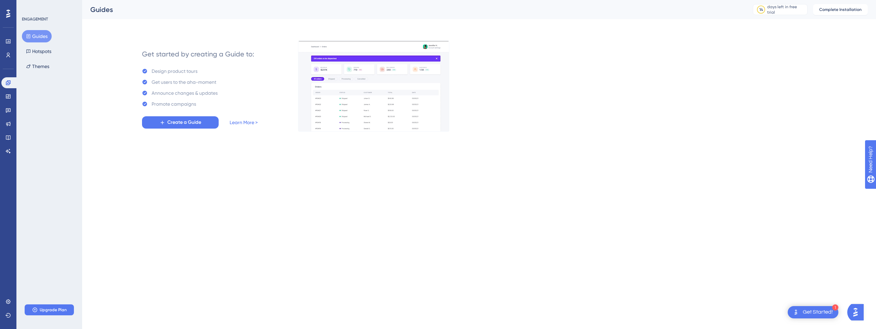
click at [195, 0] on html "1 Get Started! Performance Users Engagement Widgets Feedback Product Updates Kn…" at bounding box center [438, 0] width 876 height 0
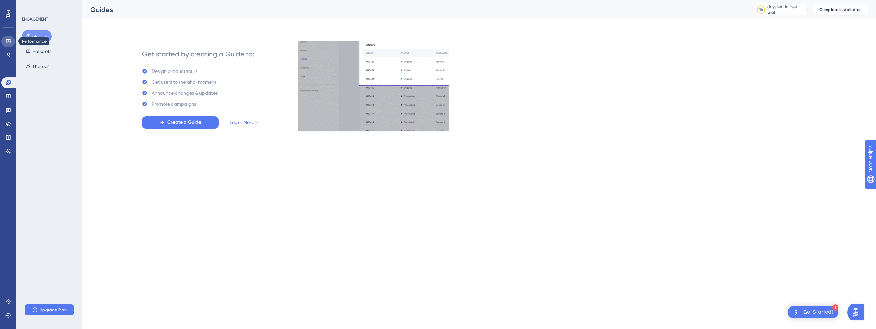
click at [13, 44] on link at bounding box center [8, 41] width 14 height 11
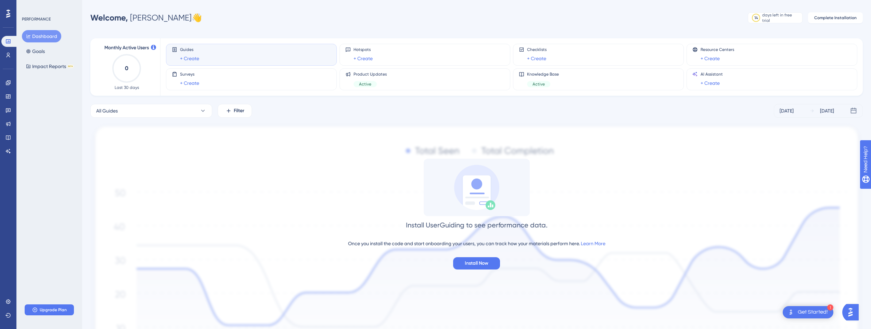
click at [570, 105] on div "All Guides Filter [DATE] [DATE]" at bounding box center [476, 111] width 772 height 14
